Goal: Communication & Community: Answer question/provide support

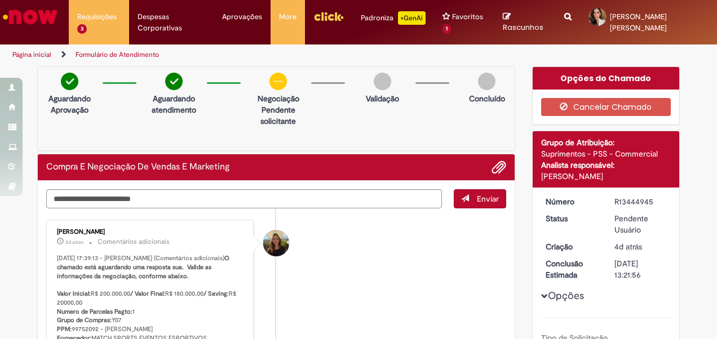
click at [103, 15] on li "Requisições 3 Exibir Todas as Solicitações Sistema VMV - Alteração/Inclusão de …" at bounding box center [99, 17] width 60 height 34
click at [345, 199] on textarea "Digite sua mensagem aqui..." at bounding box center [243, 198] width 395 height 19
click at [492, 165] on span "Adicionar anexos" at bounding box center [499, 168] width 14 height 14
click at [330, 202] on textarea "Digite sua mensagem aqui..." at bounding box center [243, 198] width 395 height 19
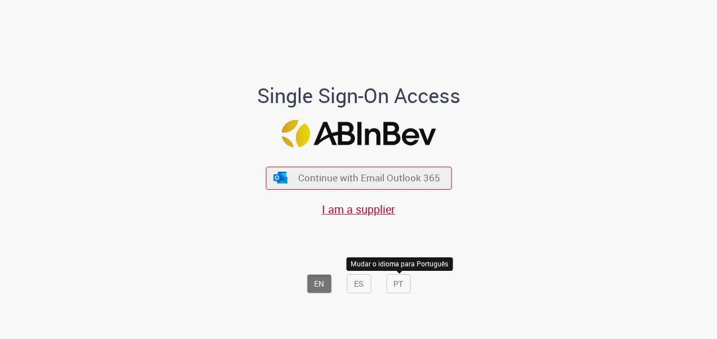
click at [405, 292] on button "PT" at bounding box center [398, 283] width 24 height 19
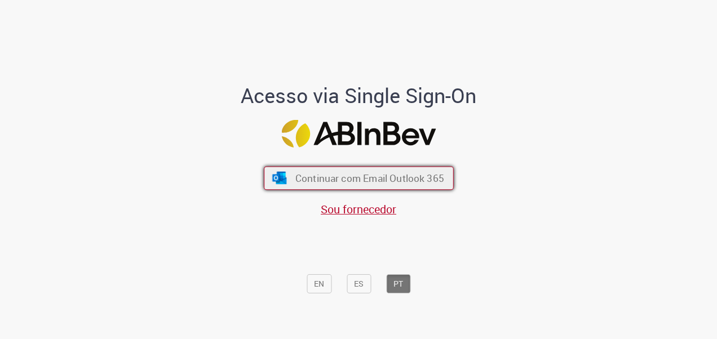
click at [405, 181] on span "Continuar com Email Outlook 365" at bounding box center [369, 177] width 149 height 13
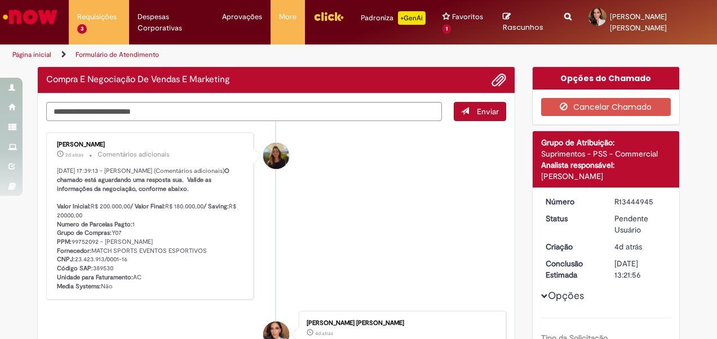
drag, startPoint x: 179, startPoint y: 123, endPoint x: 186, endPoint y: 113, distance: 12.1
click at [179, 123] on ul "[PERSON_NAME] 2d atrás 2 dias atrás Comentários adicionais [DATE] 17:39:13 - [P…" at bounding box center [276, 303] width 460 height 365
click at [186, 113] on textarea "Digite sua mensagem aqui..." at bounding box center [243, 111] width 395 height 19
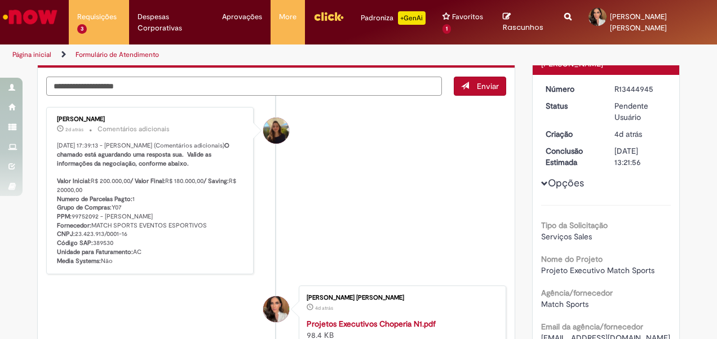
scroll to position [56, 0]
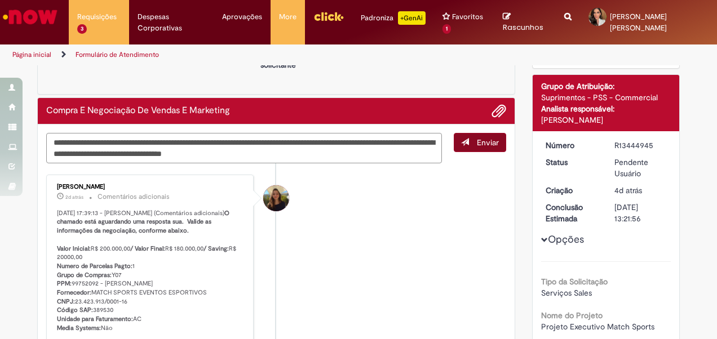
type textarea "**********"
click at [491, 145] on span "Enviar" at bounding box center [488, 142] width 22 height 10
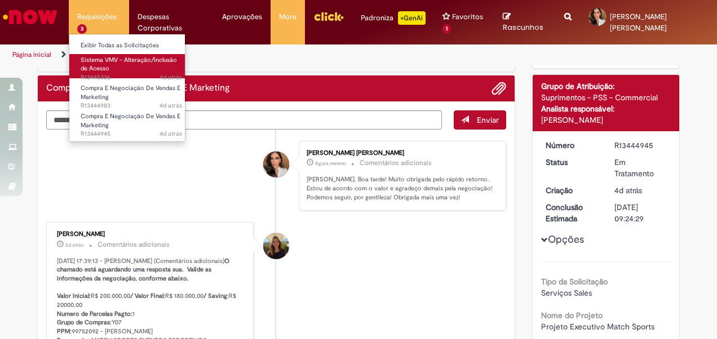
click at [105, 63] on span "Sistema VMV - Alteração/Inclusão de Acesso" at bounding box center [129, 64] width 96 height 17
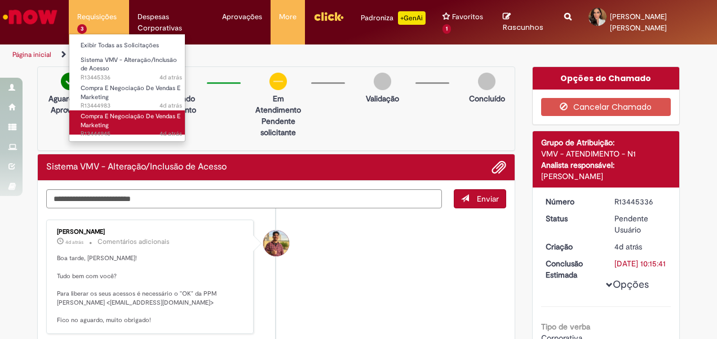
click at [130, 117] on span "Compra E Negociação De Vendas E Marketing" at bounding box center [131, 120] width 100 height 17
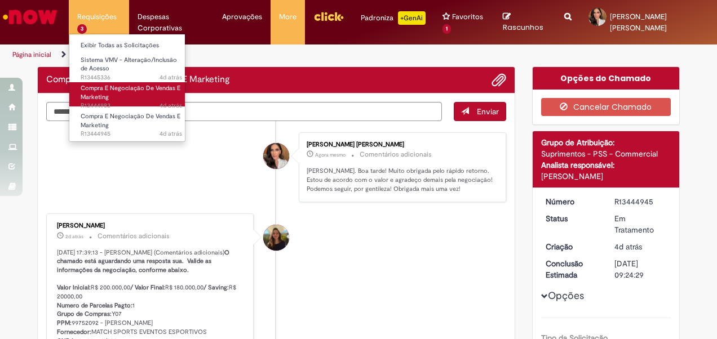
click at [124, 94] on link "Compra E Negociação De Vendas E Marketing 4d atrás 4 dias atrás R13444983" at bounding box center [131, 94] width 124 height 24
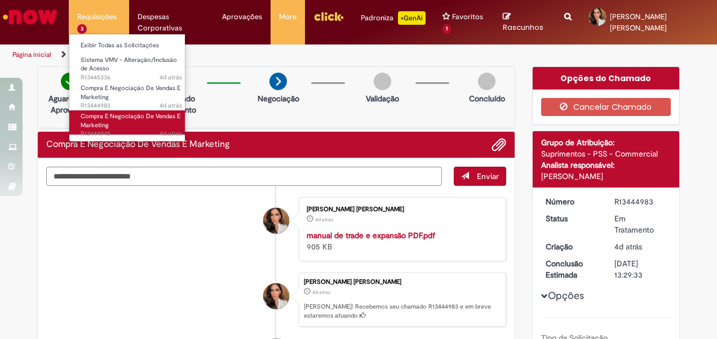
click at [125, 130] on span "4d atrás 4 dias atrás R13444945" at bounding box center [131, 134] width 101 height 9
